Goal: Information Seeking & Learning: Learn about a topic

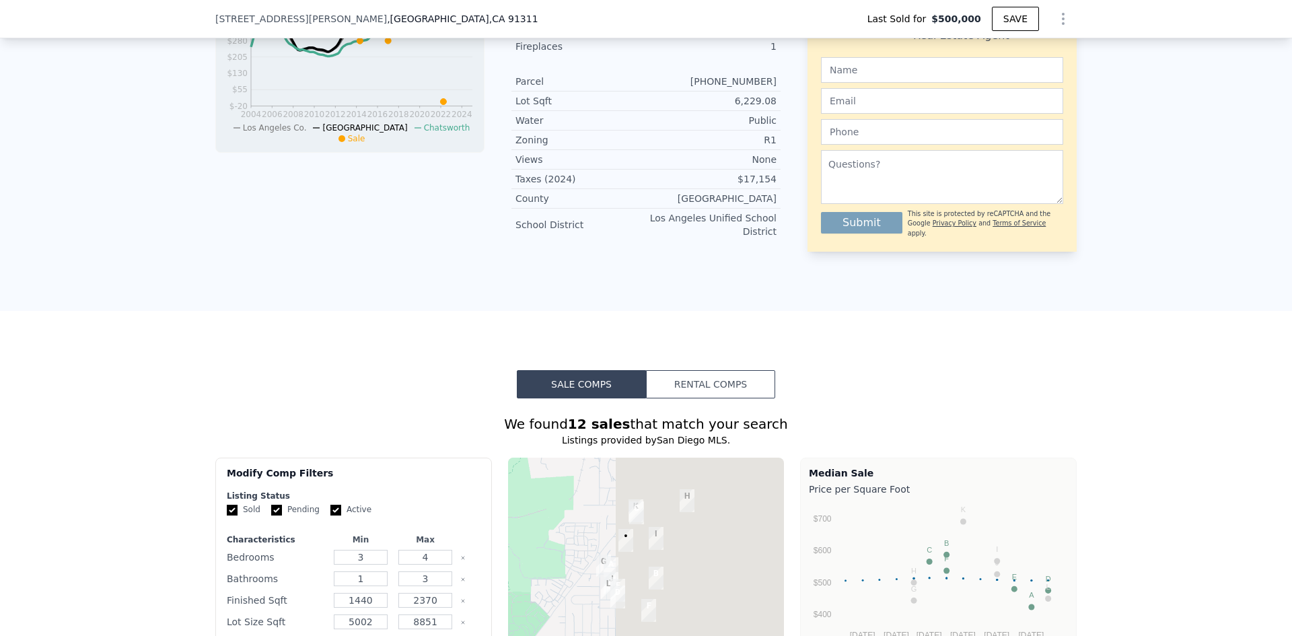
scroll to position [938, 0]
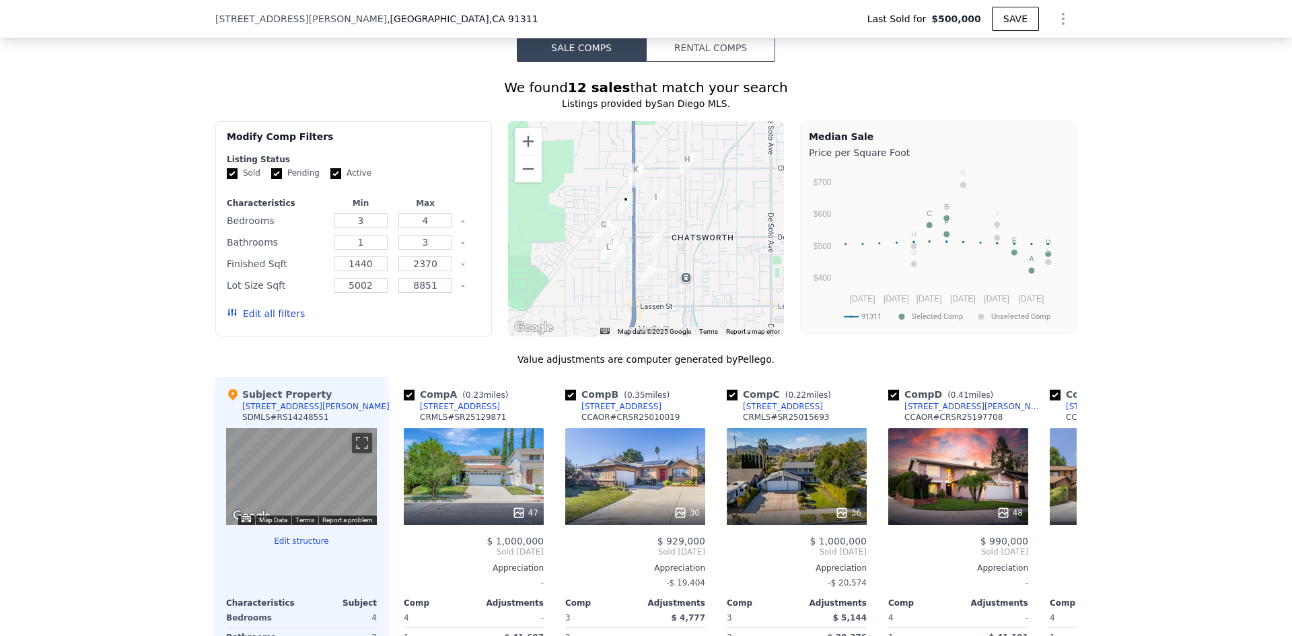
type input "$ 971,000"
type input "$ 370,758"
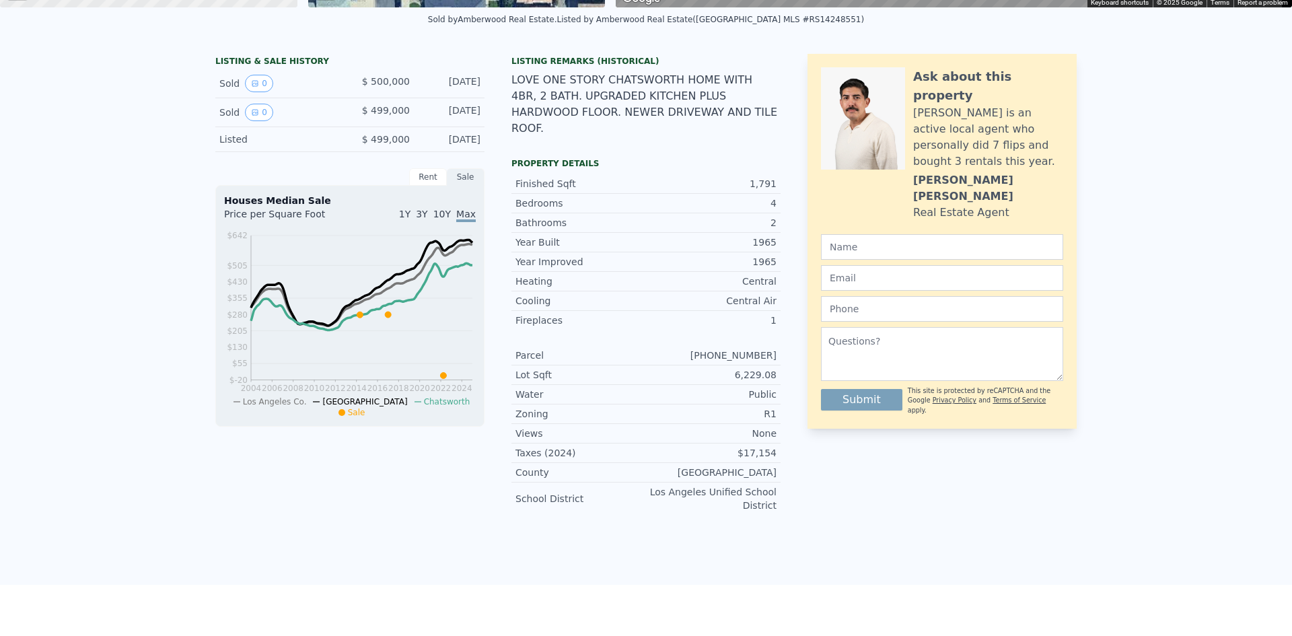
scroll to position [0, 0]
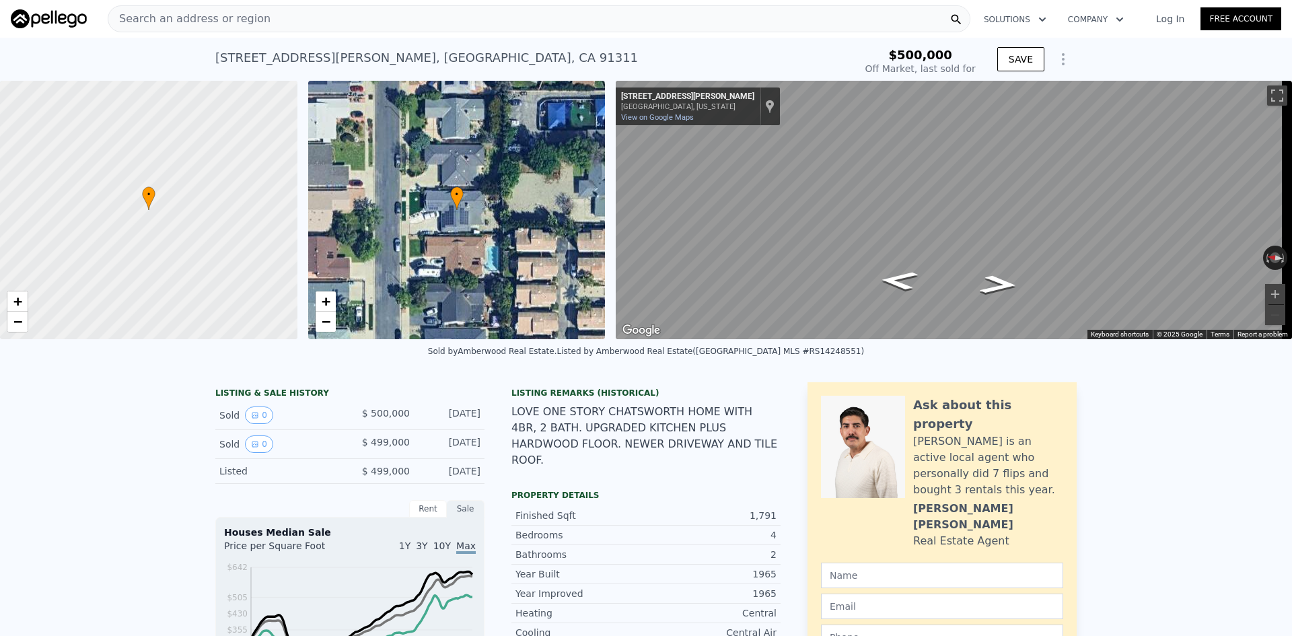
click at [312, 453] on div "Sold 0" at bounding box center [279, 444] width 120 height 18
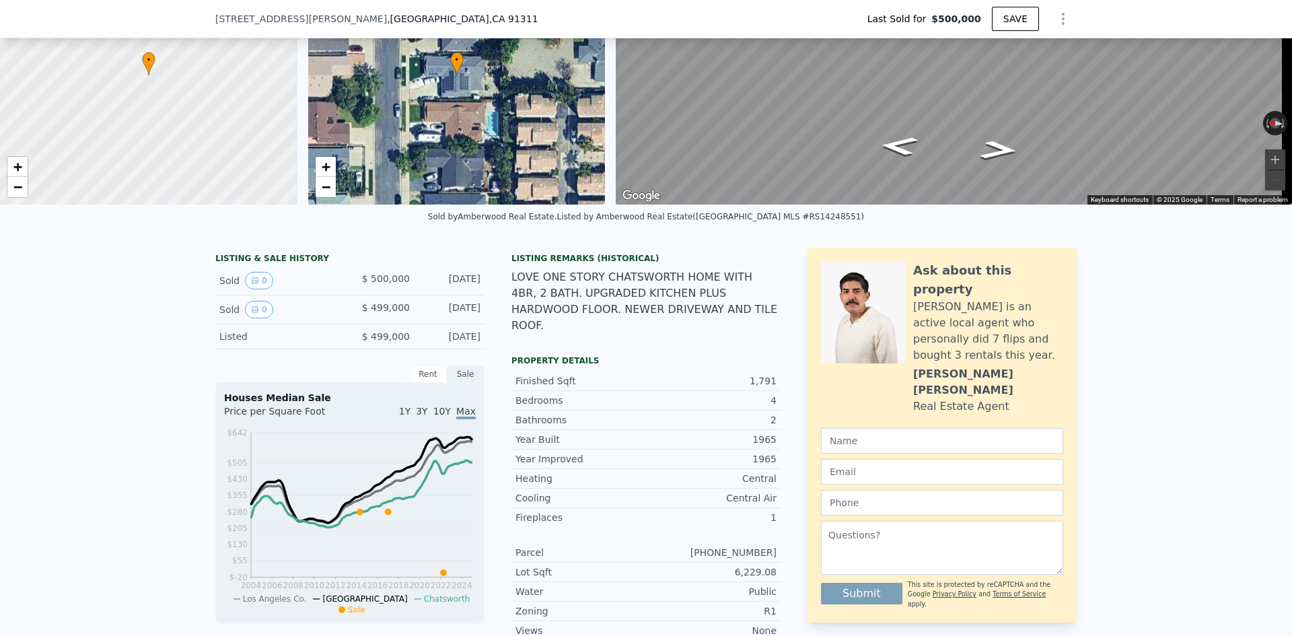
click at [552, 308] on div "LOVE ONE STORY CHATSWORTH HOME WITH 4BR, 2 BATH. UPGRADED KITCHEN PLUS HARDWOOD…" at bounding box center [646, 301] width 269 height 65
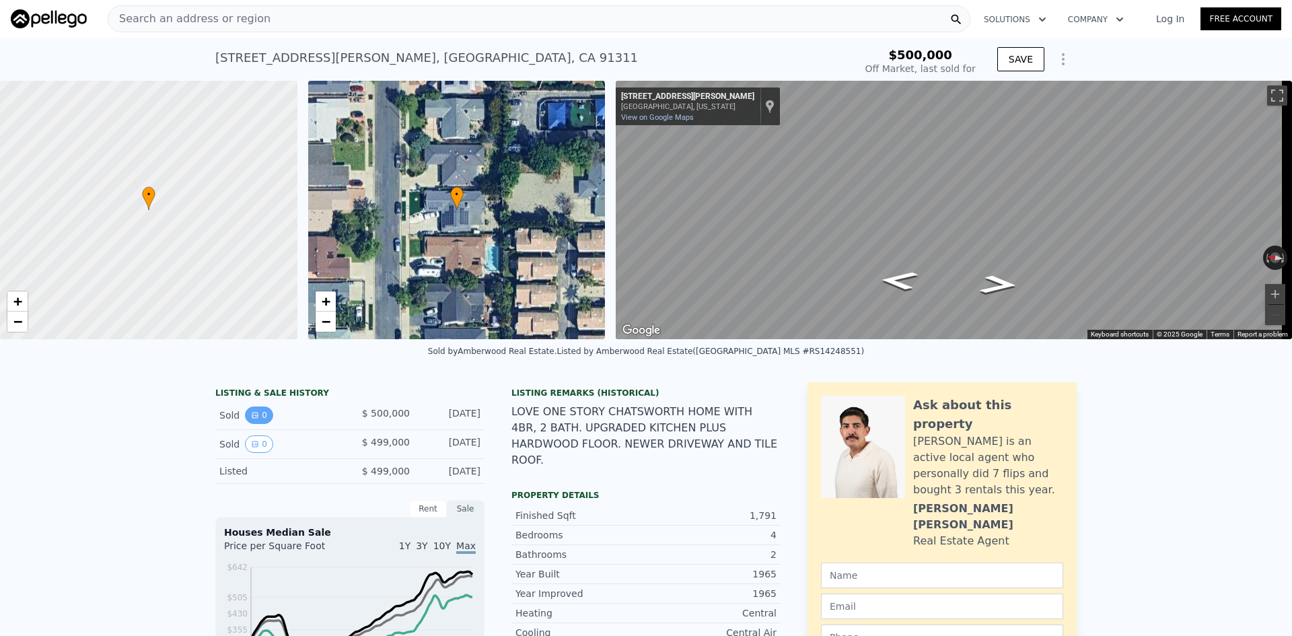
click at [263, 424] on button "0" at bounding box center [259, 416] width 28 height 18
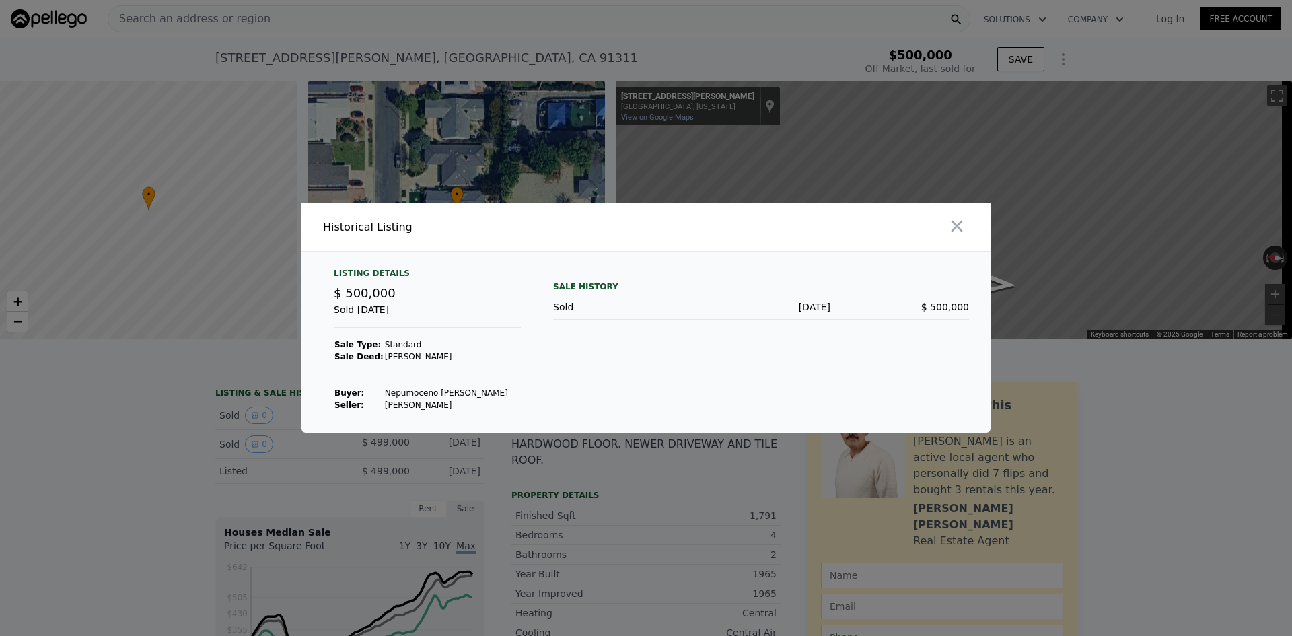
click at [236, 466] on div at bounding box center [646, 318] width 1292 height 636
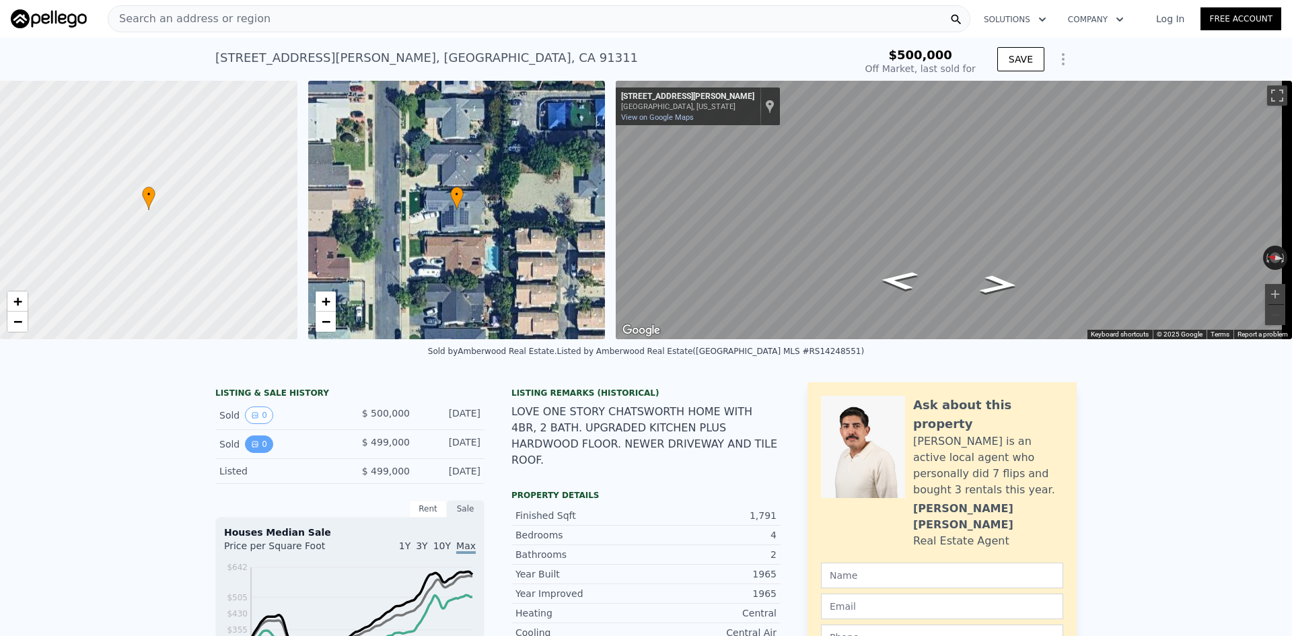
click at [251, 448] on icon "View historical data" at bounding box center [255, 444] width 8 height 8
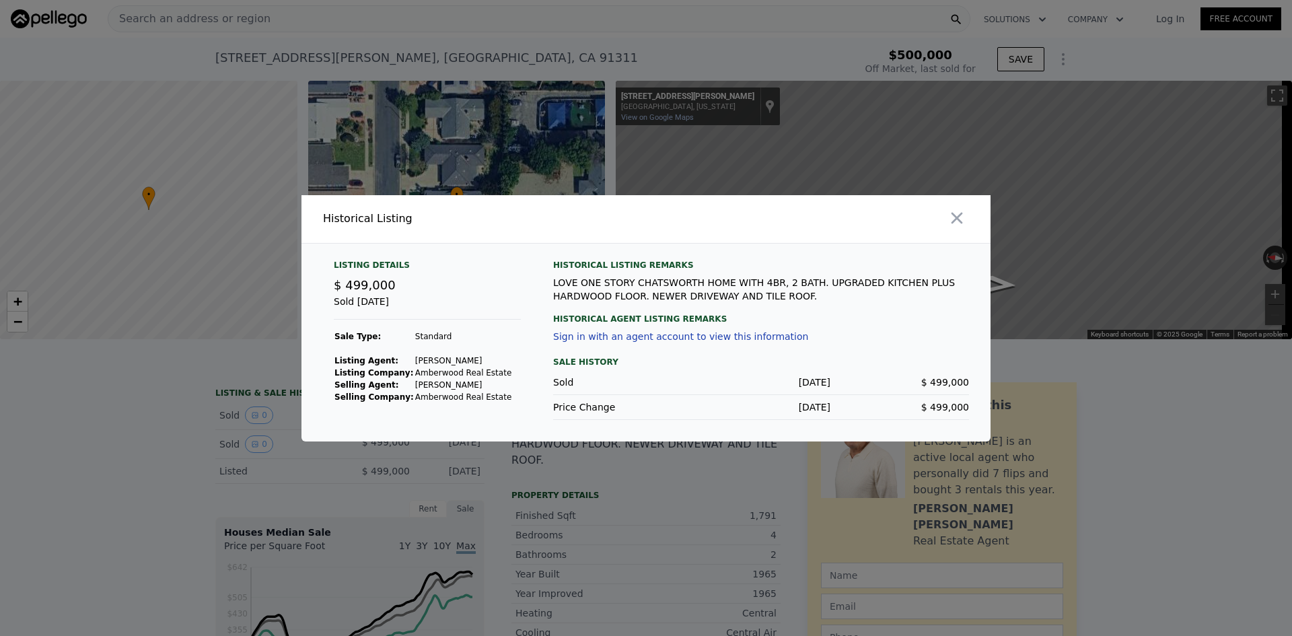
click at [631, 507] on div at bounding box center [646, 318] width 1292 height 636
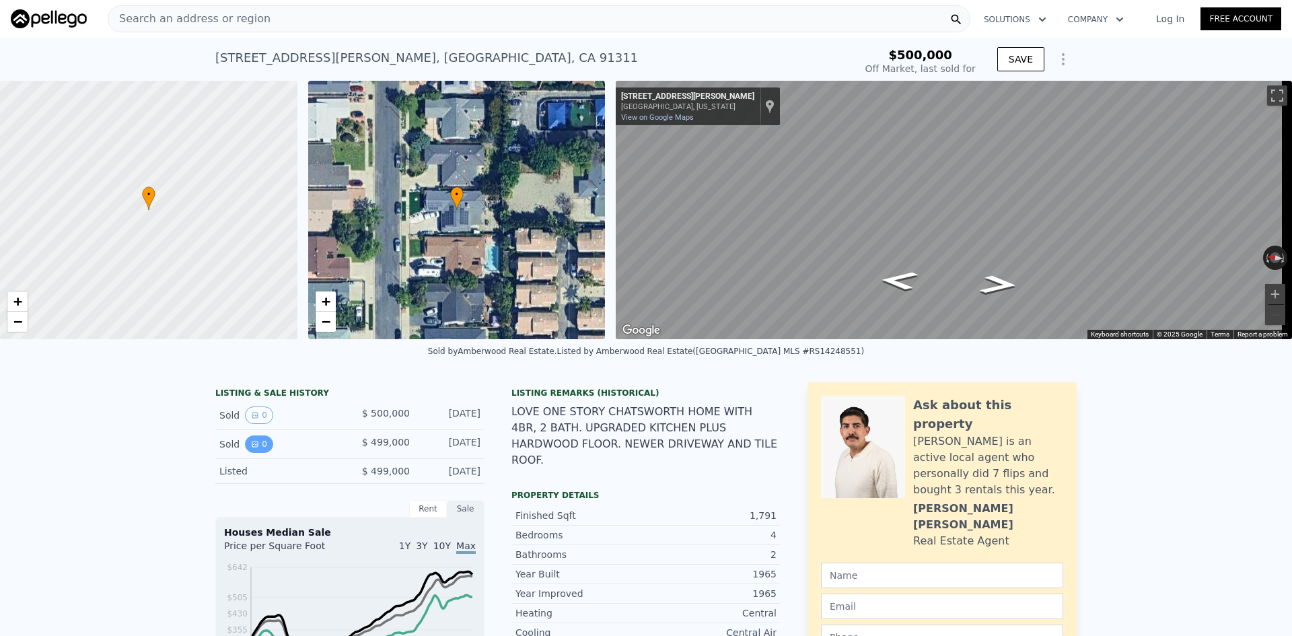
click at [245, 453] on button "0" at bounding box center [259, 444] width 28 height 18
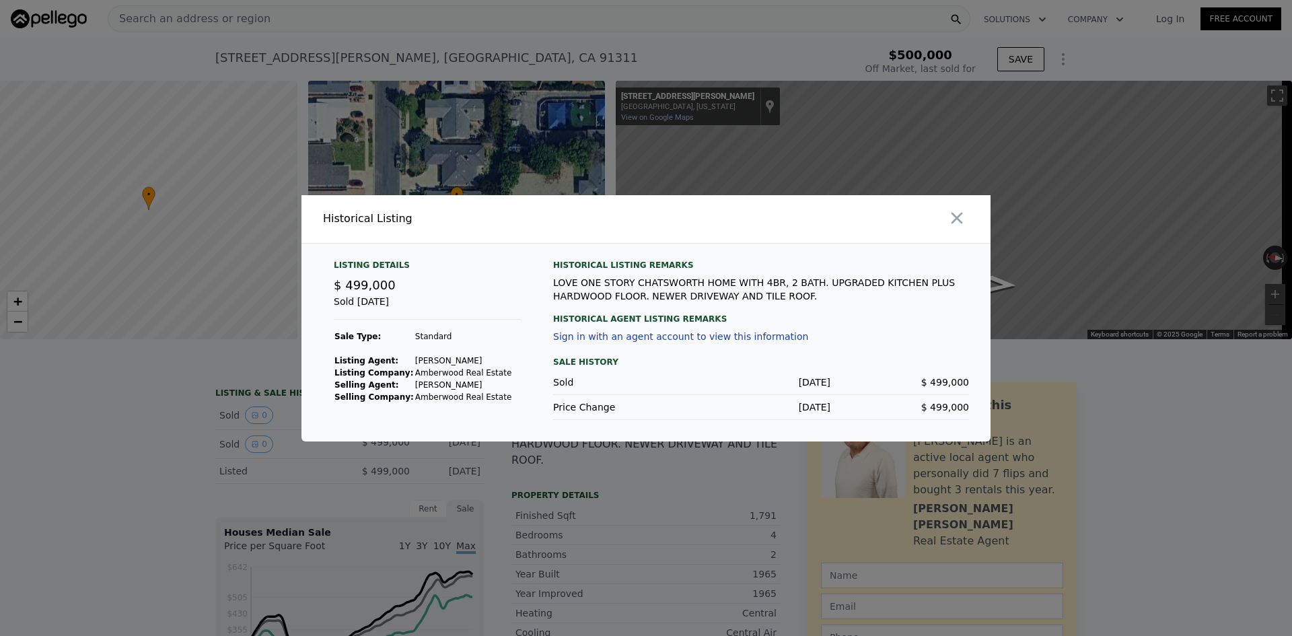
click at [431, 497] on div at bounding box center [646, 318] width 1292 height 636
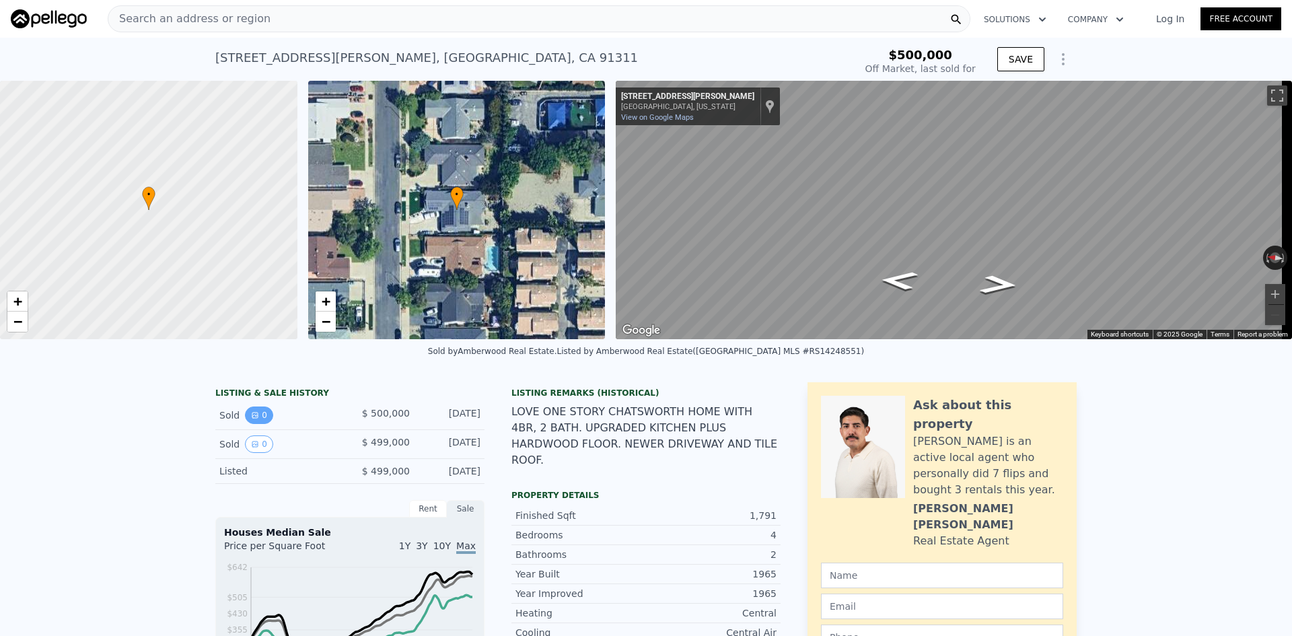
click at [252, 418] on icon "View historical data" at bounding box center [254, 415] width 5 height 5
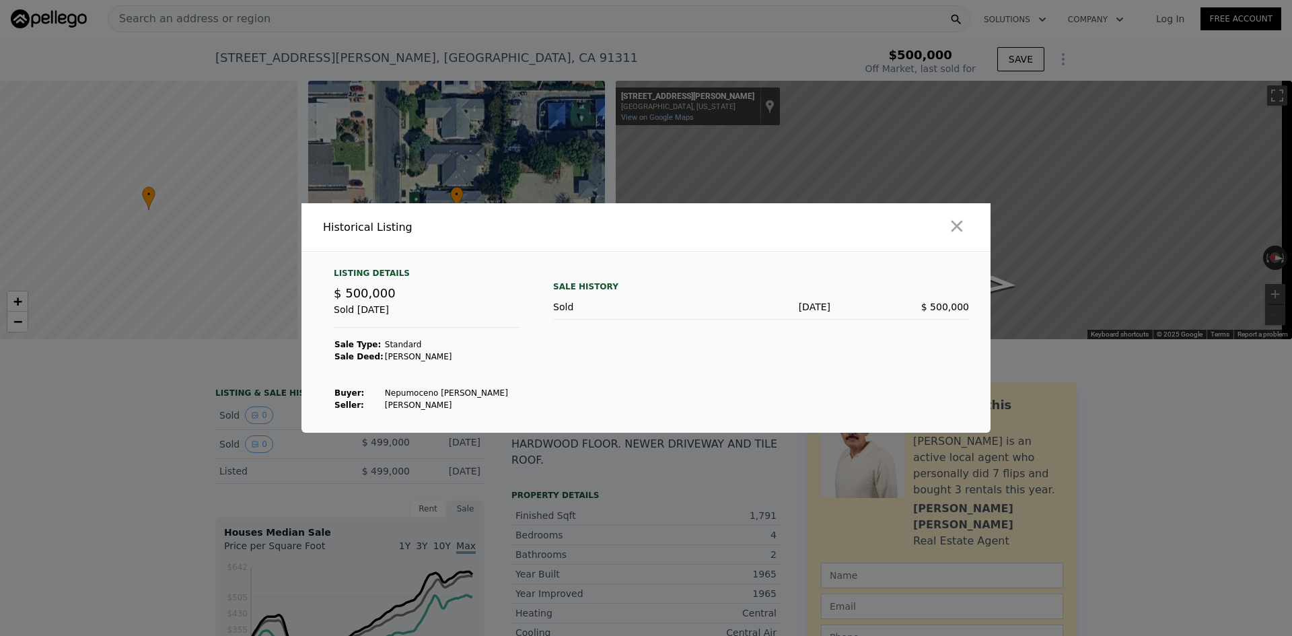
click at [668, 504] on div at bounding box center [646, 318] width 1292 height 636
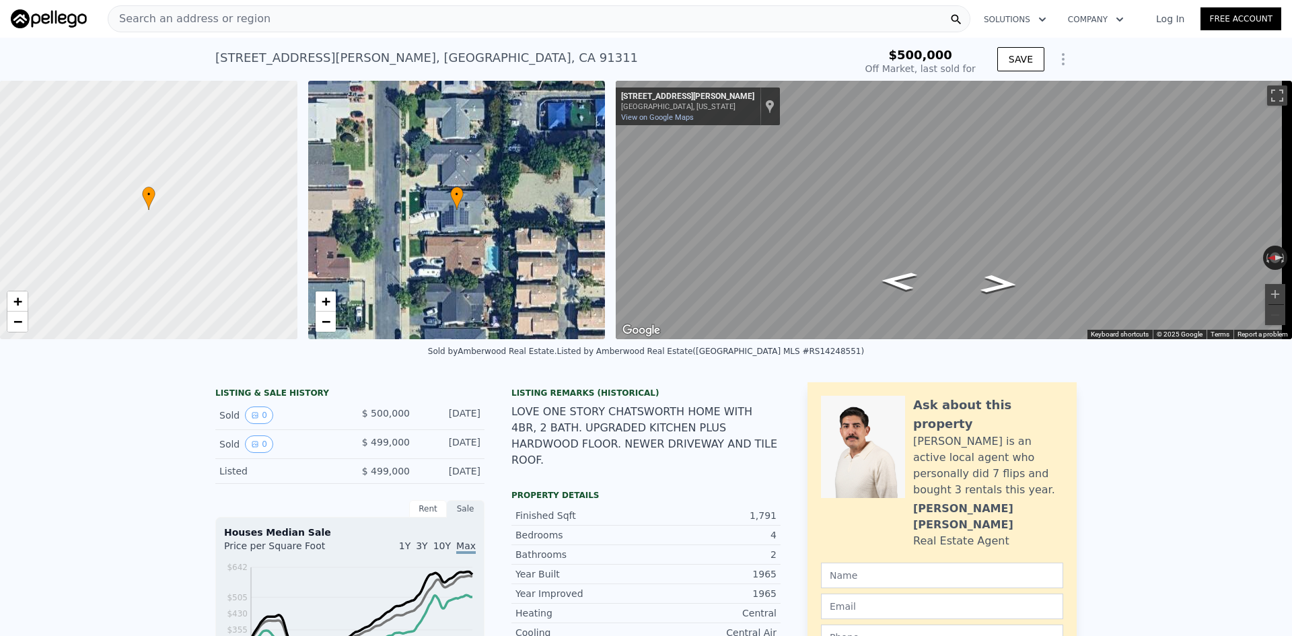
click at [487, 185] on div "• + − • + − ← Move left → Move right ↑ Move up ↓ Move down + Zoom in - Zoom out…" at bounding box center [646, 210] width 1292 height 258
click at [1061, 65] on icon "Show Options" at bounding box center [1063, 59] width 16 height 16
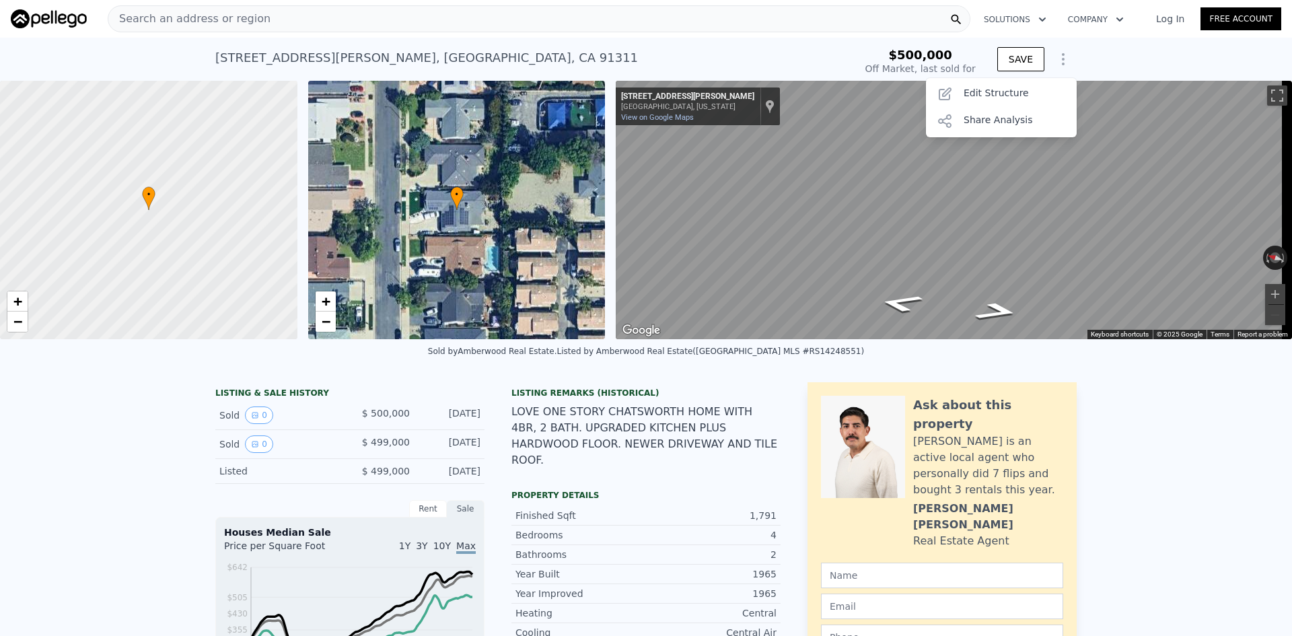
click at [1060, 59] on icon "Show Options" at bounding box center [1063, 59] width 16 height 16
